Goal: Entertainment & Leisure: Consume media (video, audio)

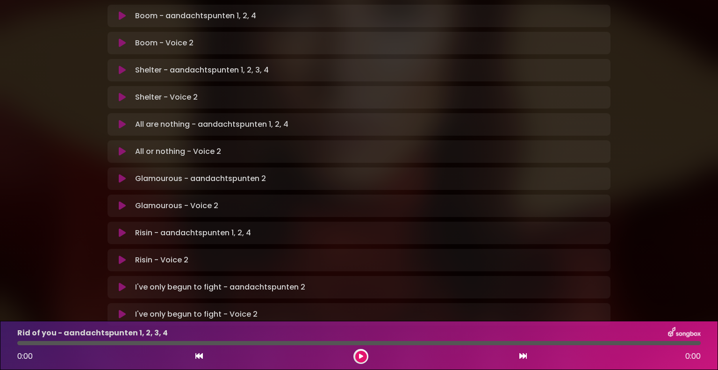
scroll to position [576, 0]
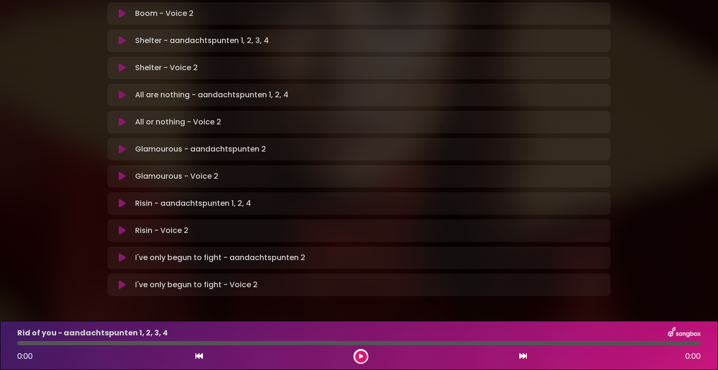
click at [121, 253] on icon at bounding box center [122, 257] width 7 height 9
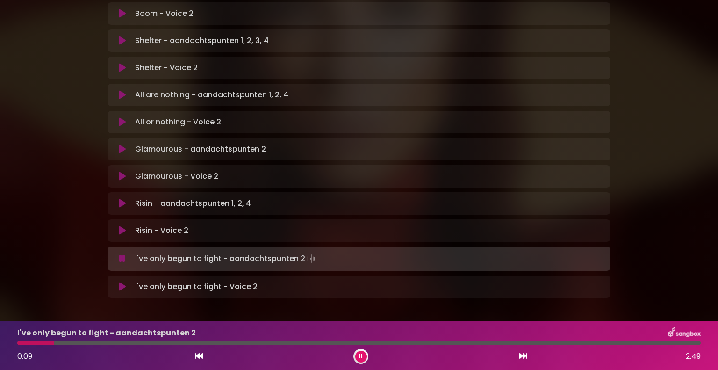
click at [18, 340] on div "I've only begun to fight - aandachtspunten 2 0:09 2:49" at bounding box center [359, 345] width 695 height 37
click at [118, 282] on button at bounding box center [122, 286] width 18 height 9
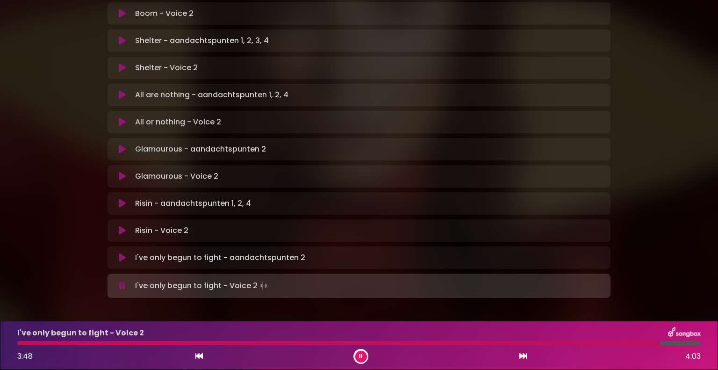
click at [447, 342] on div at bounding box center [338, 343] width 643 height 4
click at [203, 357] on div "4:01 4:03" at bounding box center [359, 356] width 695 height 15
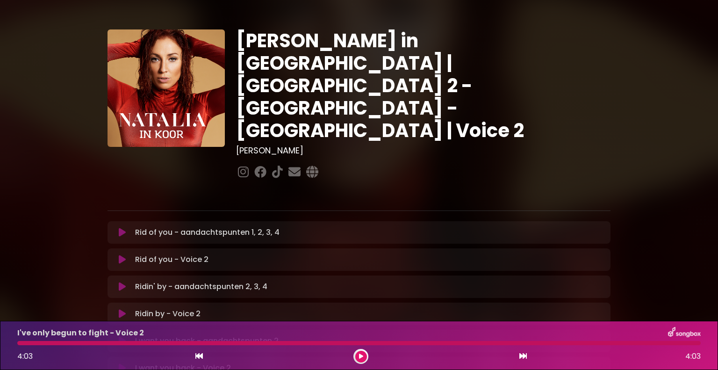
scroll to position [0, 0]
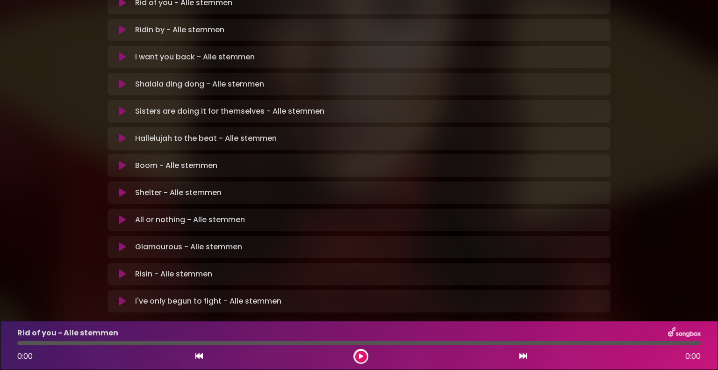
scroll to position [250, 0]
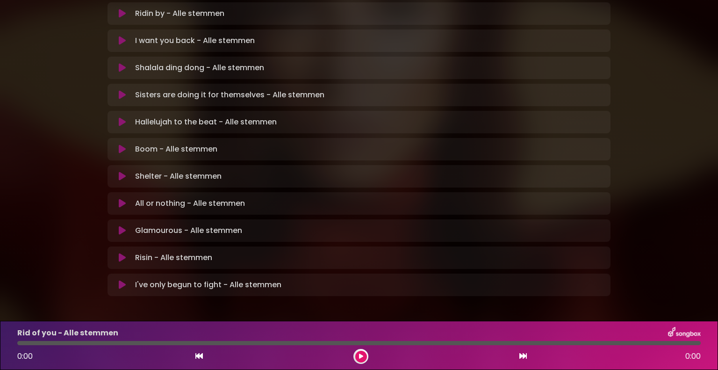
click at [122, 280] on icon at bounding box center [122, 284] width 7 height 9
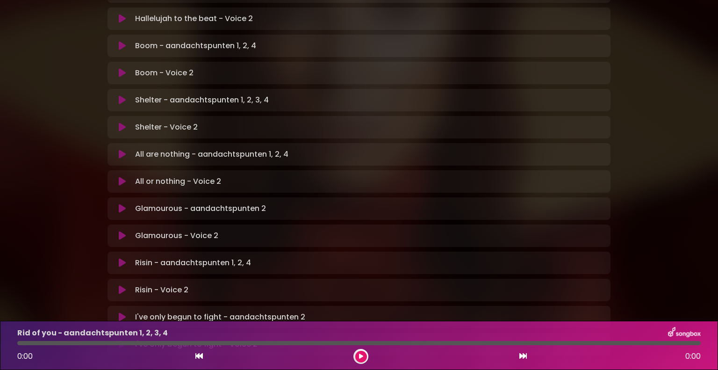
scroll to position [576, 0]
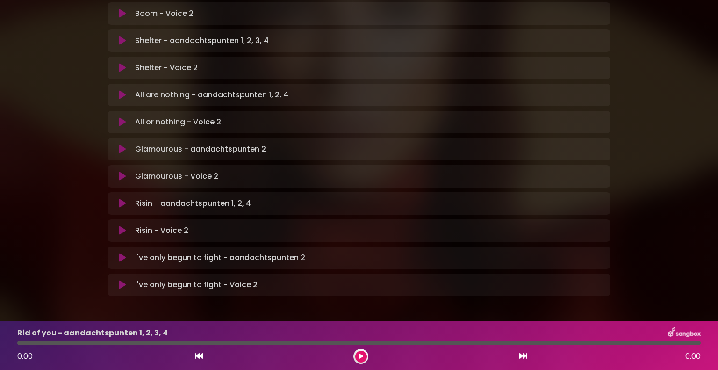
click at [122, 253] on icon at bounding box center [122, 257] width 7 height 9
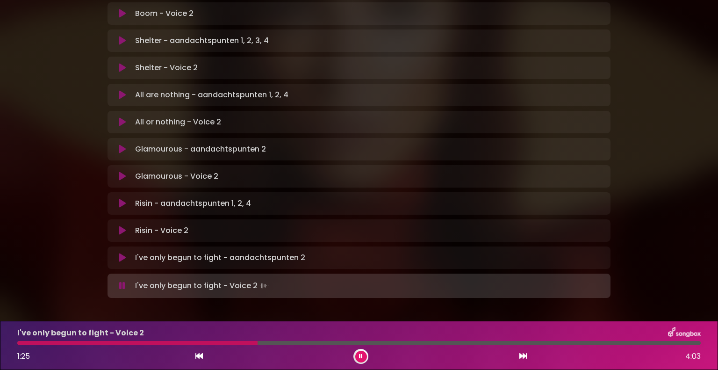
click at [204, 341] on div at bounding box center [137, 343] width 240 height 4
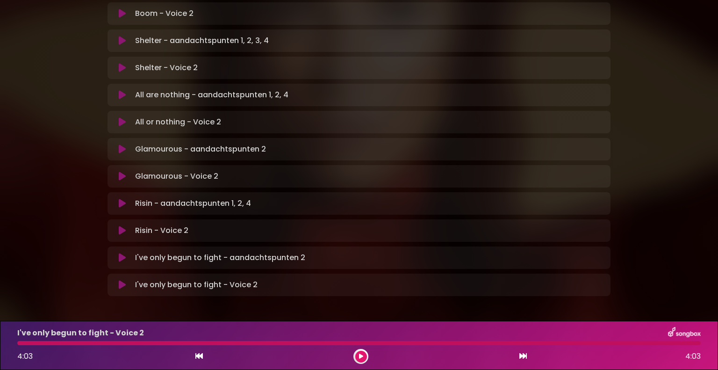
click at [118, 253] on button at bounding box center [122, 257] width 18 height 9
click at [82, 341] on div at bounding box center [359, 343] width 684 height 4
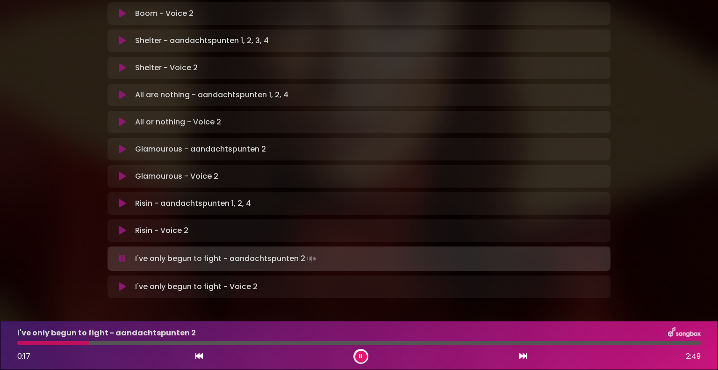
click at [60, 344] on div at bounding box center [53, 343] width 72 height 4
click at [85, 344] on div at bounding box center [359, 343] width 684 height 4
click at [133, 345] on div at bounding box center [359, 343] width 684 height 4
click at [159, 343] on div at bounding box center [359, 343] width 684 height 4
click at [192, 342] on div at bounding box center [359, 343] width 684 height 4
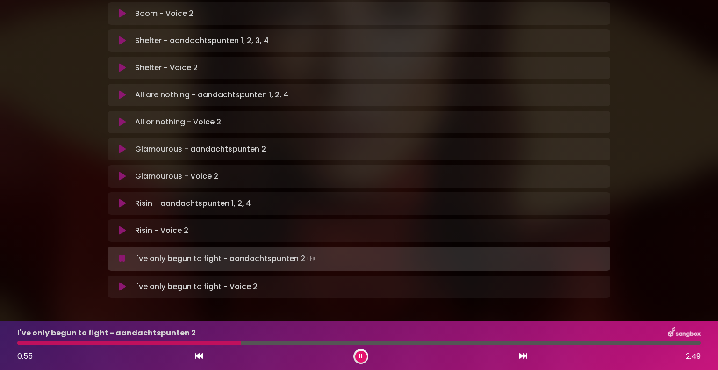
click at [356, 357] on button at bounding box center [361, 357] width 12 height 12
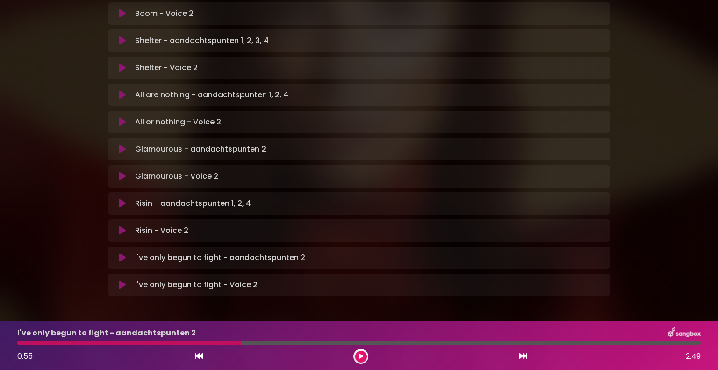
click at [121, 199] on icon at bounding box center [122, 203] width 7 height 9
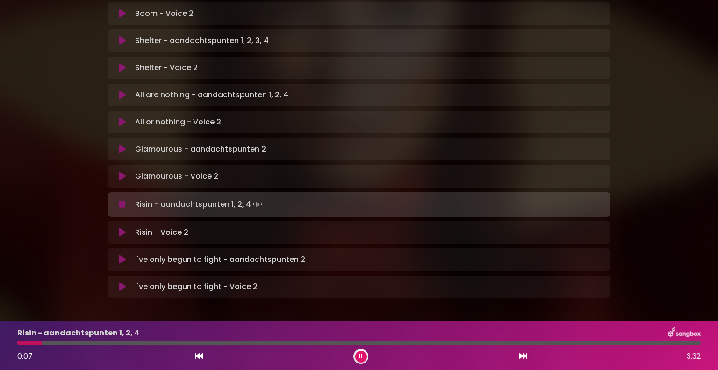
click at [97, 343] on div at bounding box center [359, 343] width 684 height 4
click at [117, 228] on button at bounding box center [122, 232] width 18 height 9
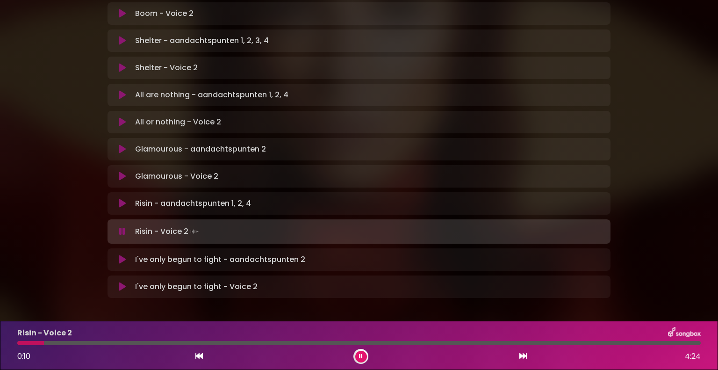
click at [44, 342] on div at bounding box center [359, 343] width 684 height 4
click at [124, 344] on div at bounding box center [359, 343] width 684 height 4
click at [166, 344] on div at bounding box center [359, 343] width 684 height 4
click at [162, 343] on div at bounding box center [102, 343] width 171 height 4
click at [156, 342] on div at bounding box center [359, 343] width 684 height 4
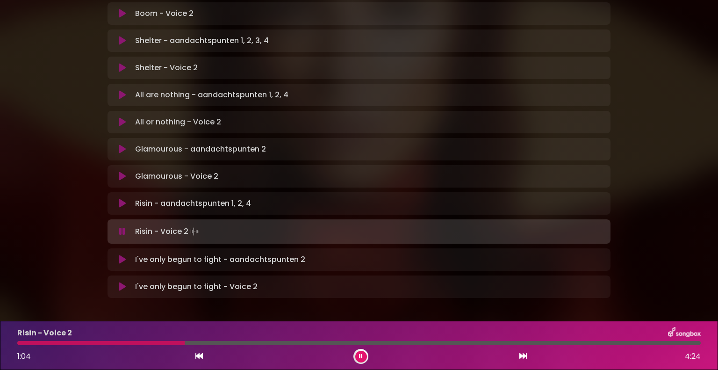
click at [361, 355] on icon at bounding box center [361, 356] width 6 height 4
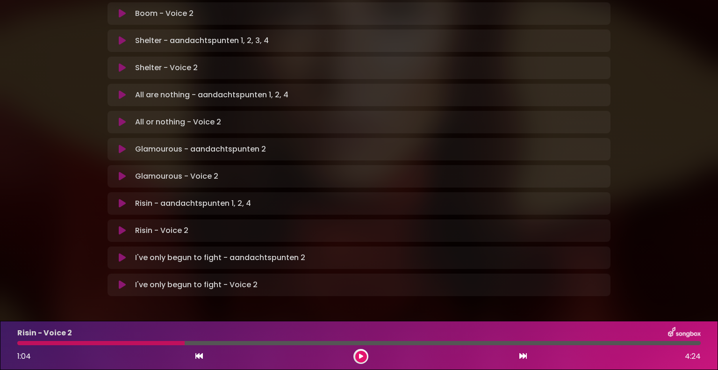
click at [121, 252] on icon at bounding box center [122, 257] width 10 height 11
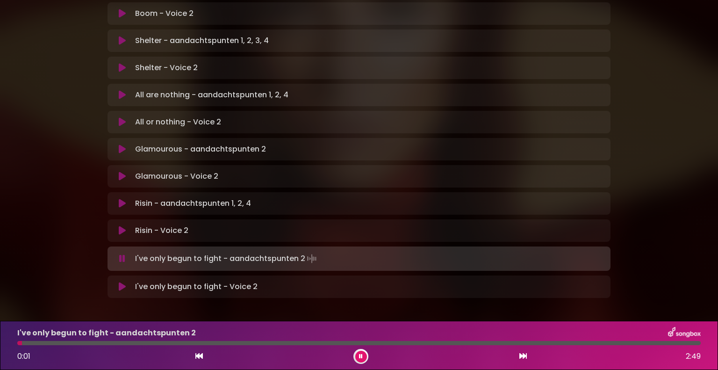
click at [188, 344] on div at bounding box center [359, 343] width 684 height 4
click at [220, 342] on div at bounding box center [359, 343] width 684 height 4
click at [240, 342] on div at bounding box center [359, 343] width 684 height 4
click at [123, 199] on icon at bounding box center [122, 203] width 7 height 9
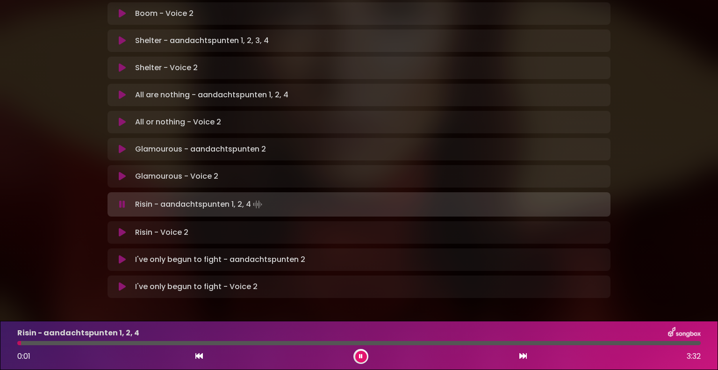
click at [181, 343] on div at bounding box center [359, 343] width 684 height 4
click at [208, 344] on div at bounding box center [359, 343] width 684 height 4
click at [358, 356] on button at bounding box center [361, 357] width 12 height 12
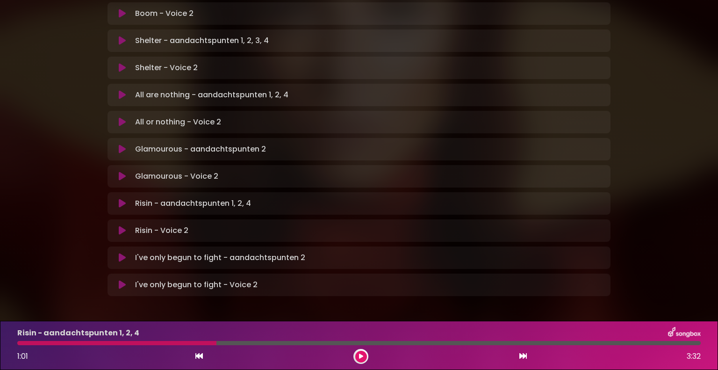
click at [119, 226] on icon at bounding box center [122, 230] width 7 height 9
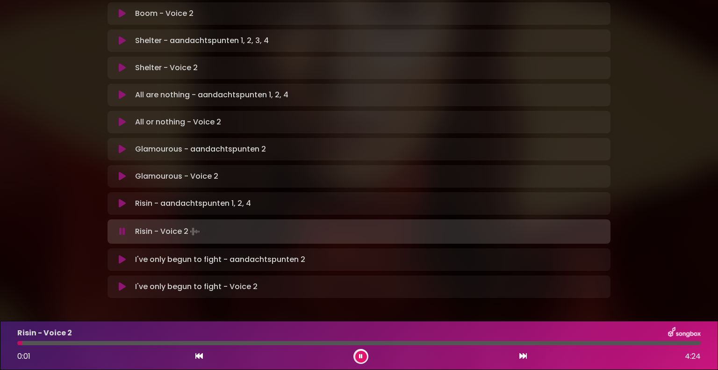
click at [118, 342] on div at bounding box center [359, 343] width 684 height 4
click at [149, 343] on div at bounding box center [359, 343] width 684 height 4
click at [362, 362] on div at bounding box center [361, 356] width 15 height 15
click at [358, 356] on button at bounding box center [361, 357] width 12 height 12
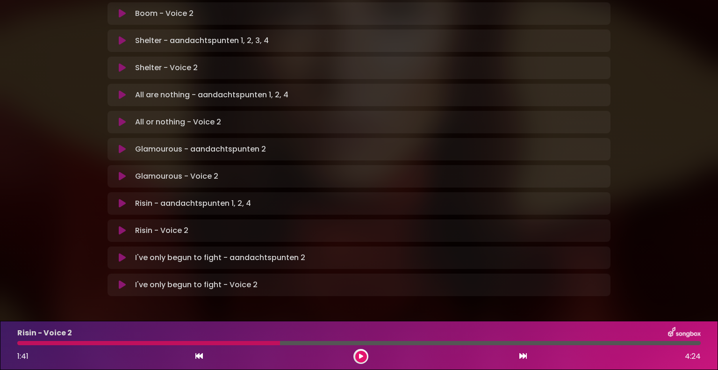
click at [119, 226] on icon at bounding box center [122, 230] width 7 height 9
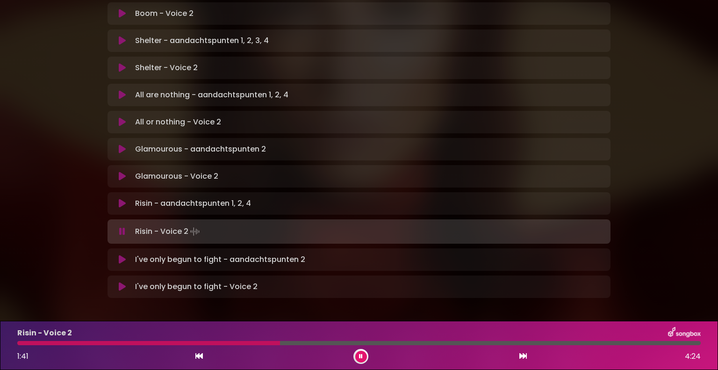
click at [212, 341] on div at bounding box center [148, 343] width 263 height 4
click at [145, 342] on div at bounding box center [119, 343] width 205 height 4
click at [323, 342] on div at bounding box center [178, 343] width 323 height 4
click at [358, 354] on button at bounding box center [361, 357] width 12 height 12
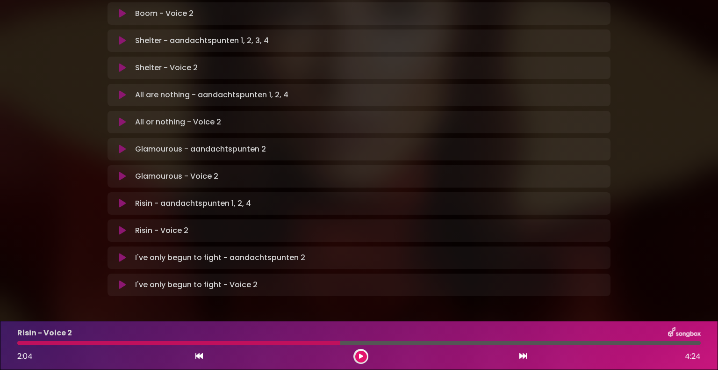
click at [316, 341] on div at bounding box center [178, 343] width 323 height 4
click at [306, 345] on div at bounding box center [178, 343] width 323 height 4
click at [355, 355] on button at bounding box center [361, 357] width 12 height 12
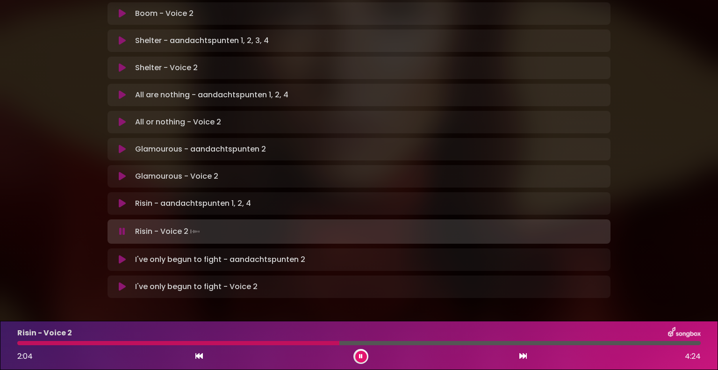
click at [355, 355] on button at bounding box center [361, 357] width 12 height 12
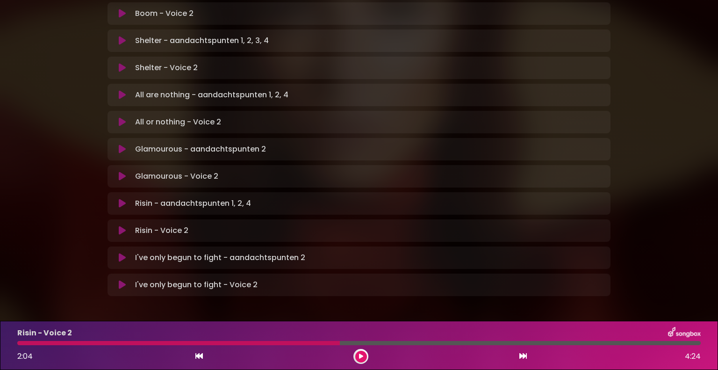
click at [283, 343] on div at bounding box center [178, 343] width 323 height 4
click at [362, 355] on icon at bounding box center [361, 356] width 6 height 7
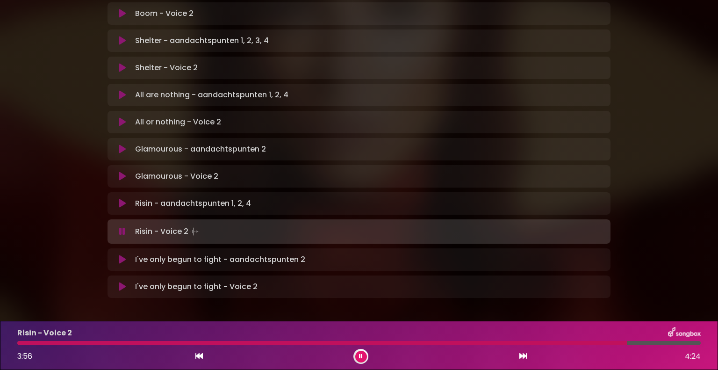
click at [362, 355] on icon at bounding box center [361, 356] width 6 height 7
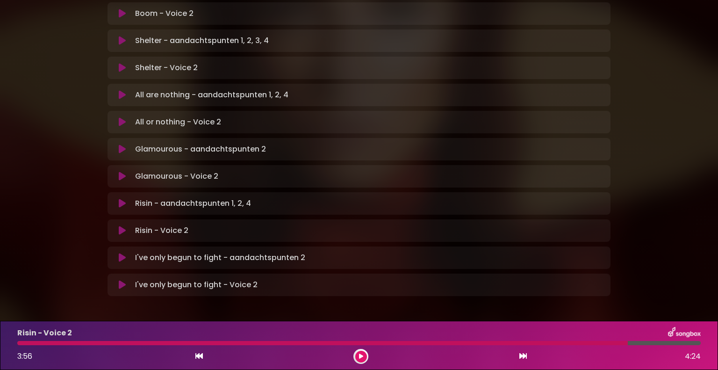
click at [123, 199] on icon at bounding box center [122, 203] width 7 height 9
click at [176, 344] on div at bounding box center [322, 343] width 611 height 4
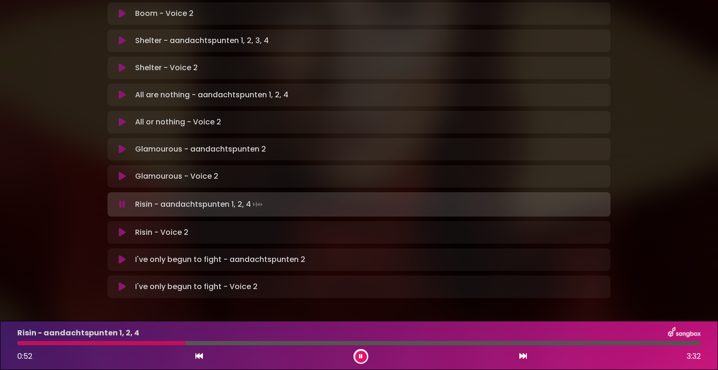
click at [376, 341] on div at bounding box center [359, 343] width 684 height 4
click at [364, 357] on button at bounding box center [361, 357] width 12 height 12
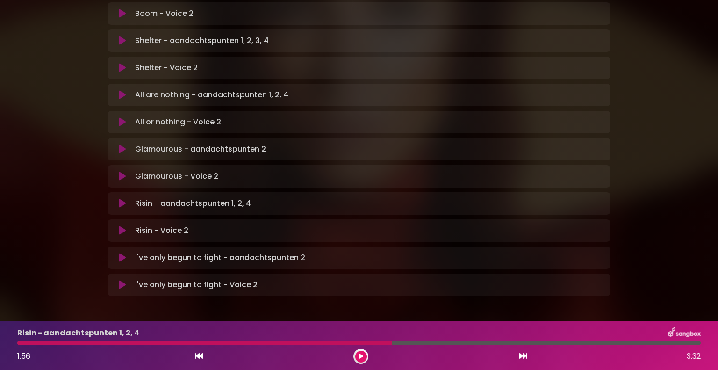
click at [122, 226] on icon at bounding box center [122, 230] width 7 height 9
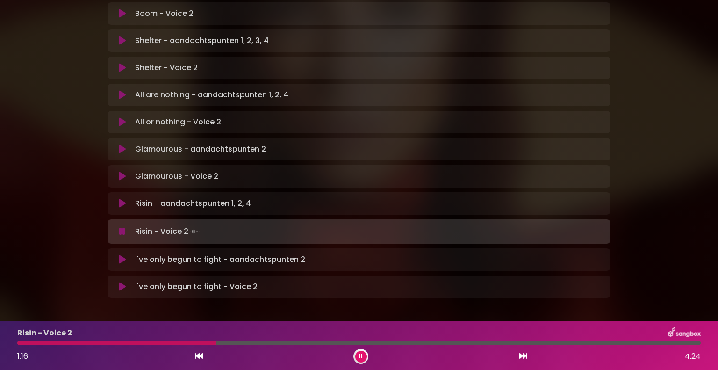
click at [144, 342] on div at bounding box center [116, 343] width 199 height 4
click at [359, 353] on button at bounding box center [361, 357] width 12 height 12
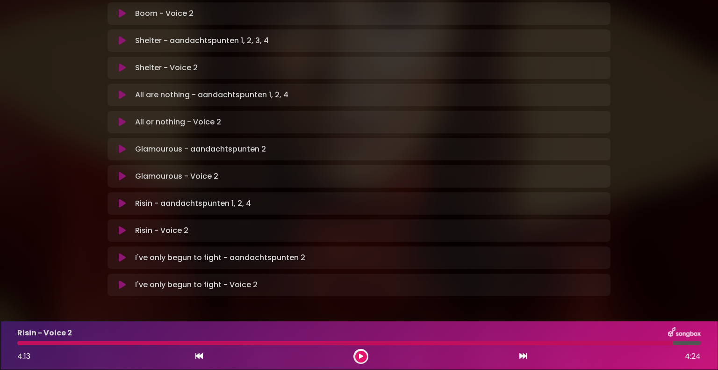
click at [120, 172] on icon at bounding box center [122, 176] width 7 height 9
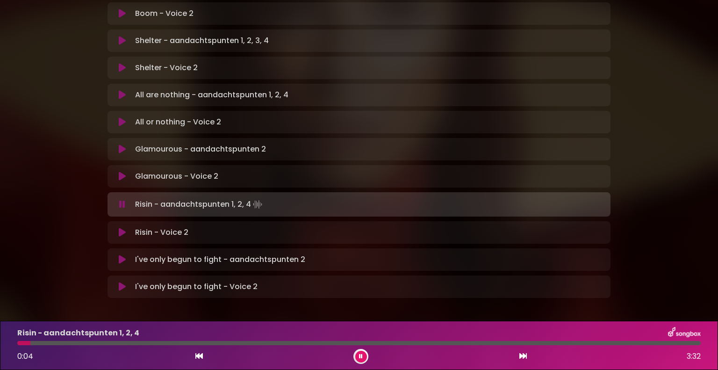
click at [126, 145] on button at bounding box center [122, 149] width 18 height 9
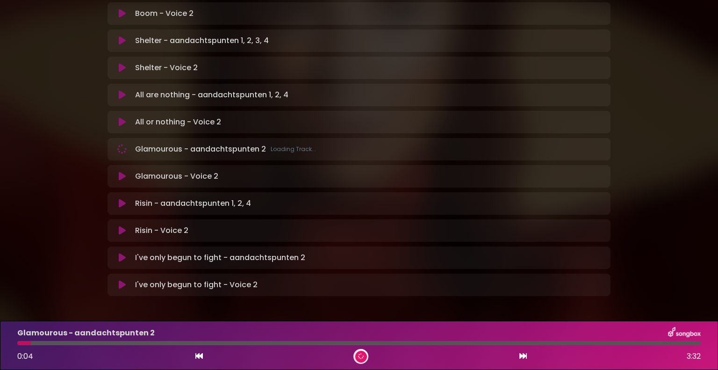
click at [415, 345] on div at bounding box center [359, 343] width 684 height 4
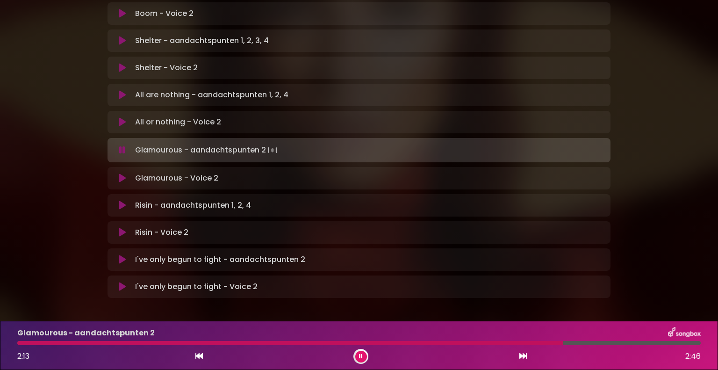
click at [616, 345] on div at bounding box center [359, 343] width 684 height 4
click at [632, 343] on div at bounding box center [359, 343] width 684 height 4
click at [656, 344] on div at bounding box center [359, 343] width 684 height 4
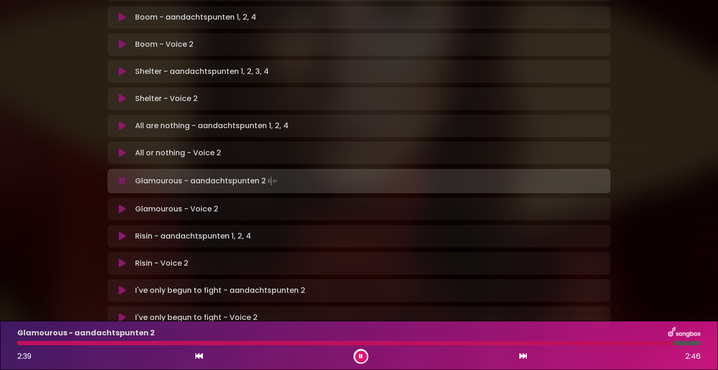
scroll to position [529, 0]
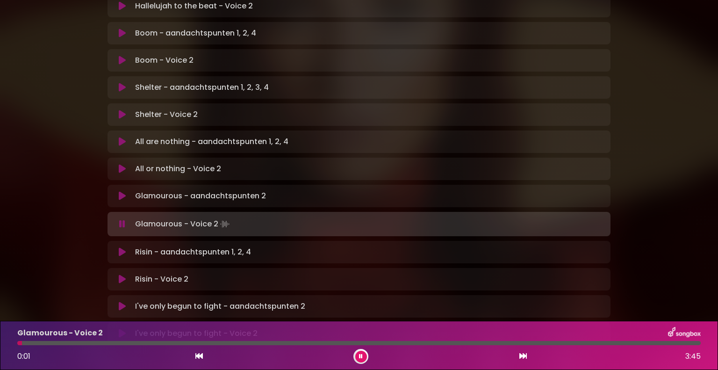
click at [365, 355] on button at bounding box center [361, 357] width 12 height 12
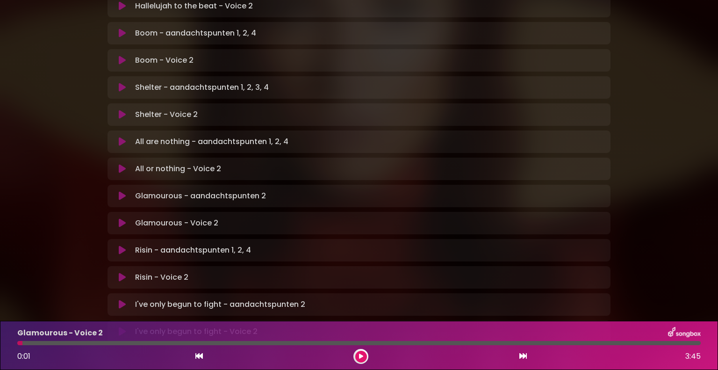
click at [120, 164] on icon at bounding box center [122, 168] width 7 height 9
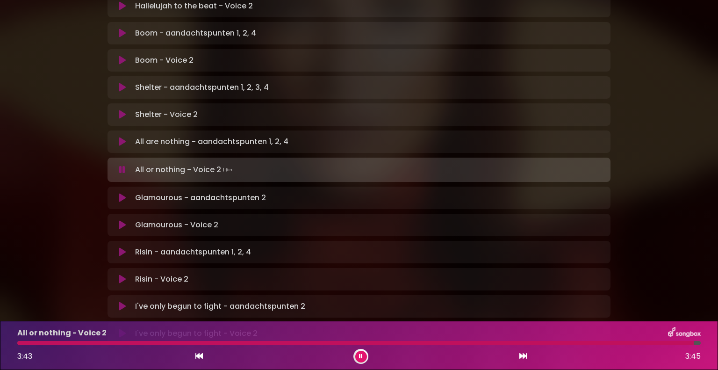
click at [120, 137] on icon at bounding box center [122, 141] width 7 height 9
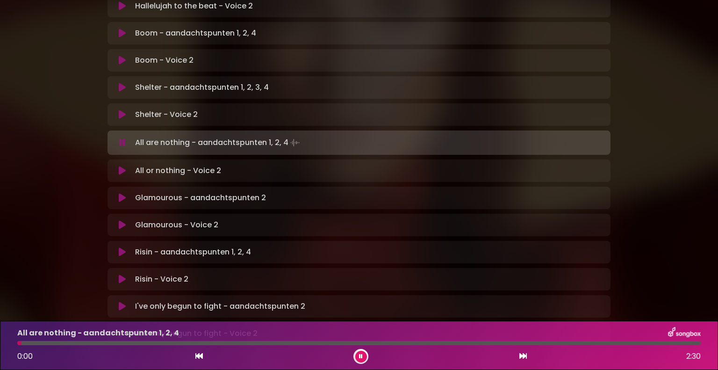
click at [119, 166] on icon at bounding box center [122, 170] width 7 height 9
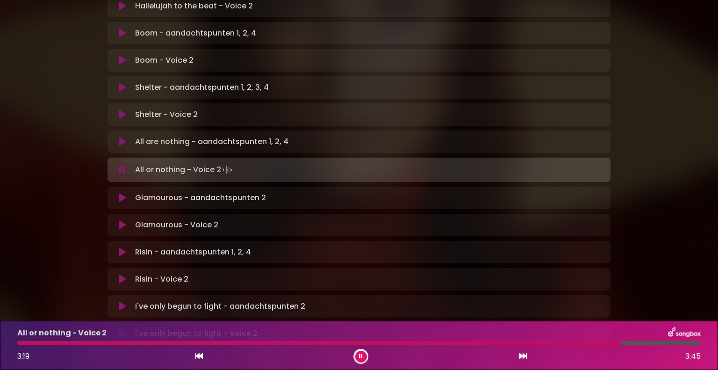
click at [118, 110] on button at bounding box center [122, 114] width 18 height 9
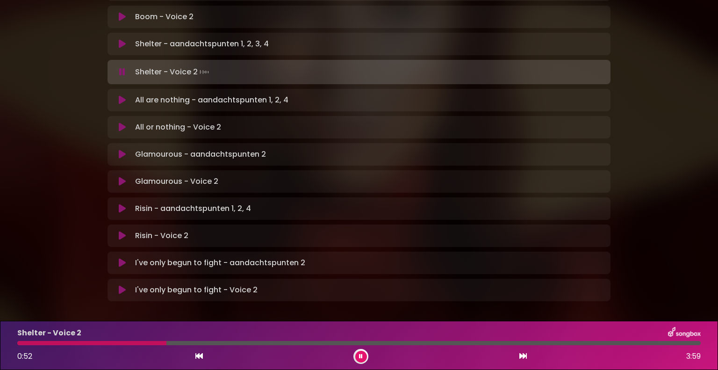
scroll to position [578, 0]
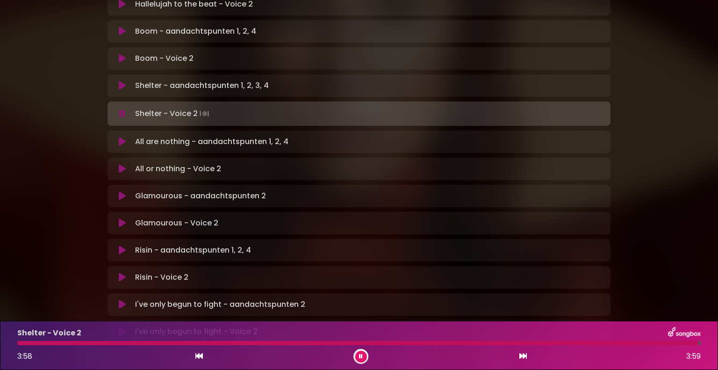
scroll to position [437, 0]
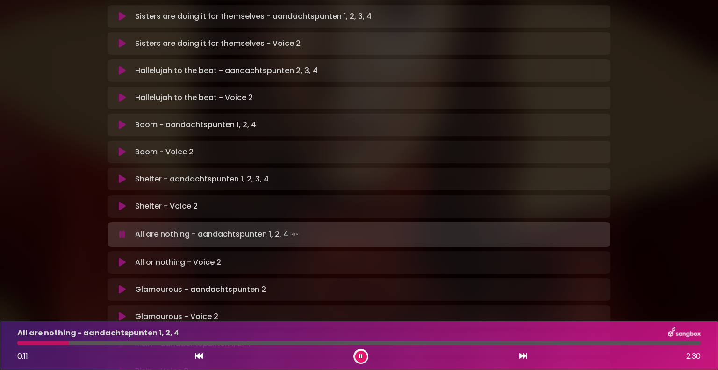
click at [122, 147] on icon at bounding box center [122, 151] width 7 height 9
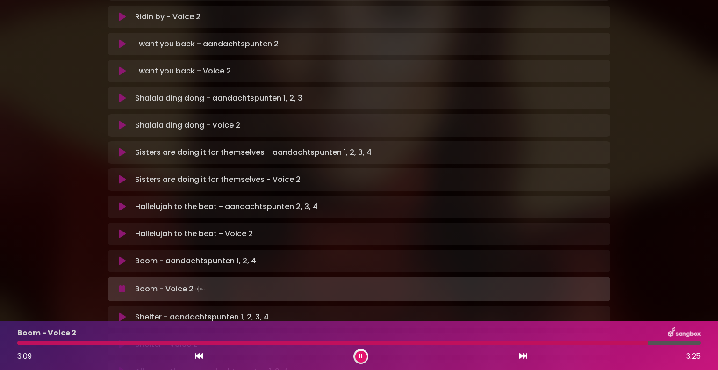
scroll to position [297, 0]
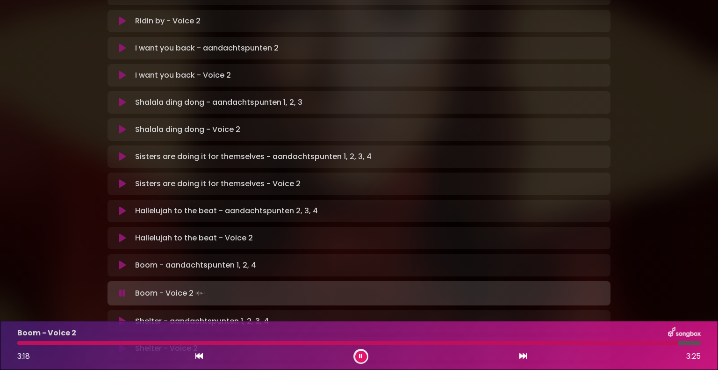
click at [120, 233] on icon at bounding box center [122, 237] width 7 height 9
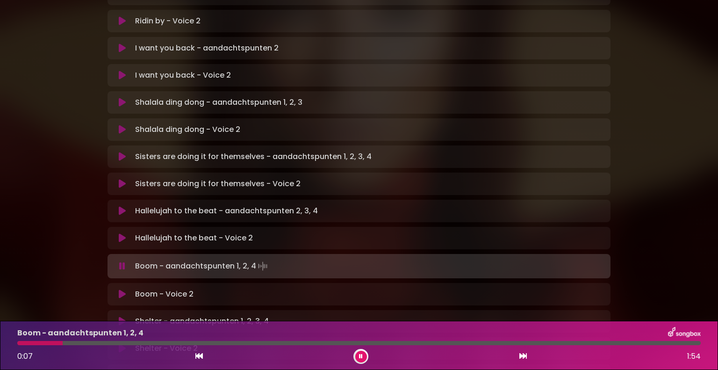
click at [118, 261] on button at bounding box center [122, 265] width 18 height 9
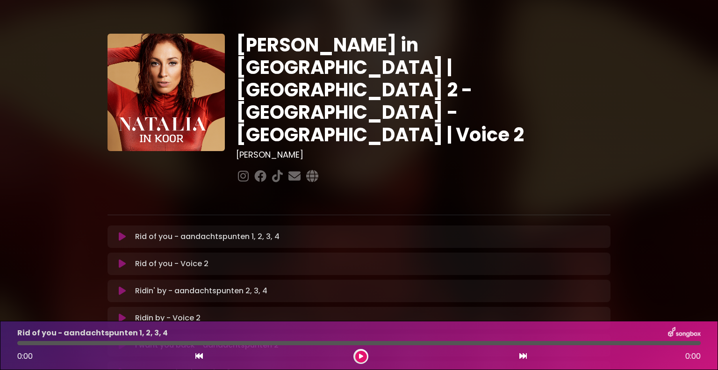
scroll to position [94, 0]
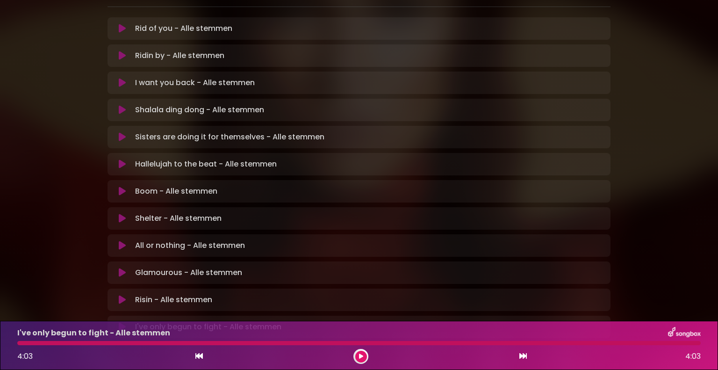
scroll to position [110, 0]
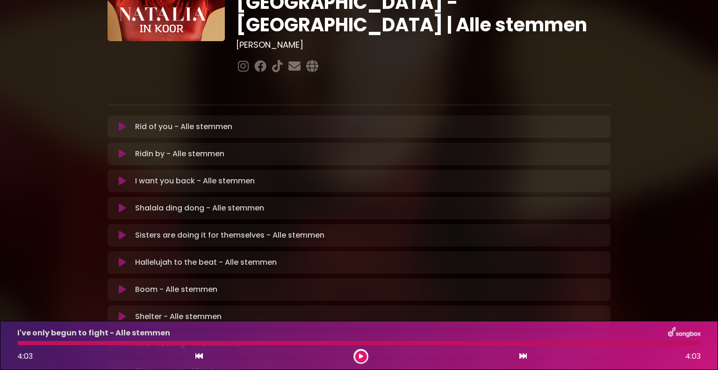
click at [123, 203] on icon at bounding box center [122, 207] width 7 height 9
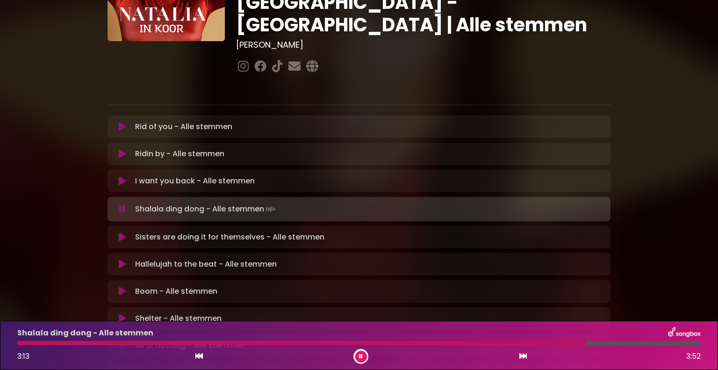
click at [418, 342] on div at bounding box center [301, 343] width 569 height 4
click at [118, 176] on button at bounding box center [122, 180] width 18 height 9
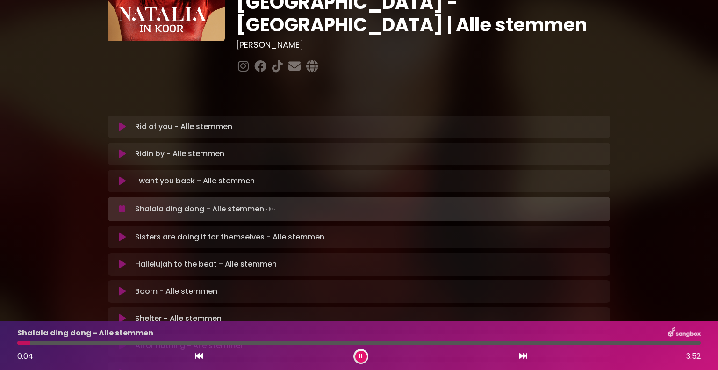
click at [363, 354] on button at bounding box center [361, 357] width 12 height 12
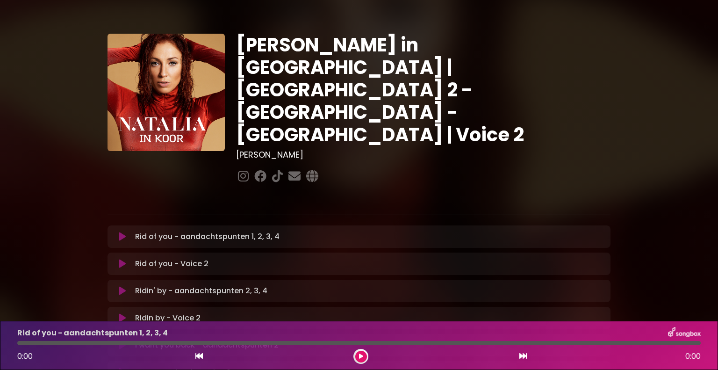
scroll to position [94, 0]
